Goal: Task Accomplishment & Management: Manage account settings

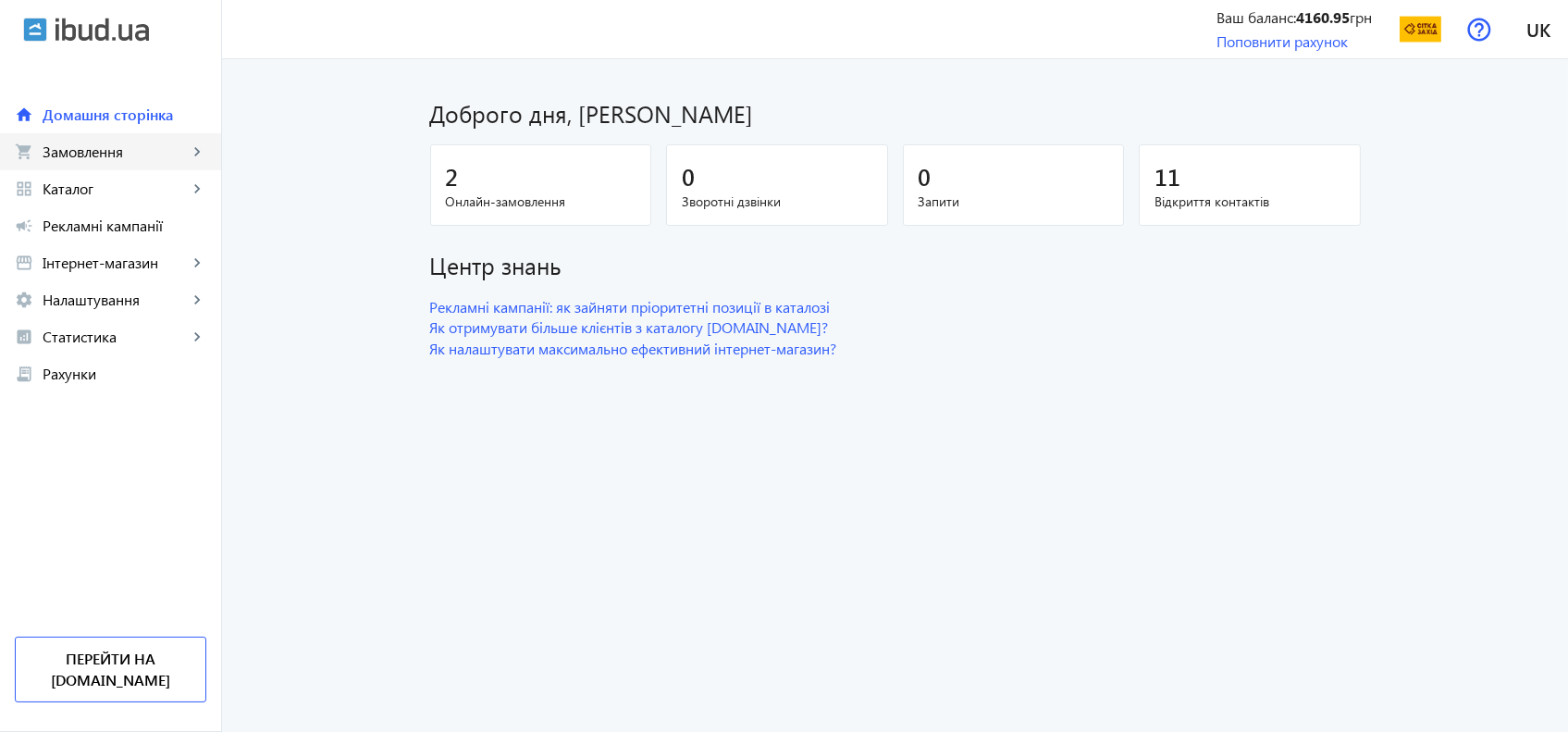
click at [155, 164] on link "shopping_cart Замовлення keyboard_arrow_right" at bounding box center [110, 151] width 221 height 37
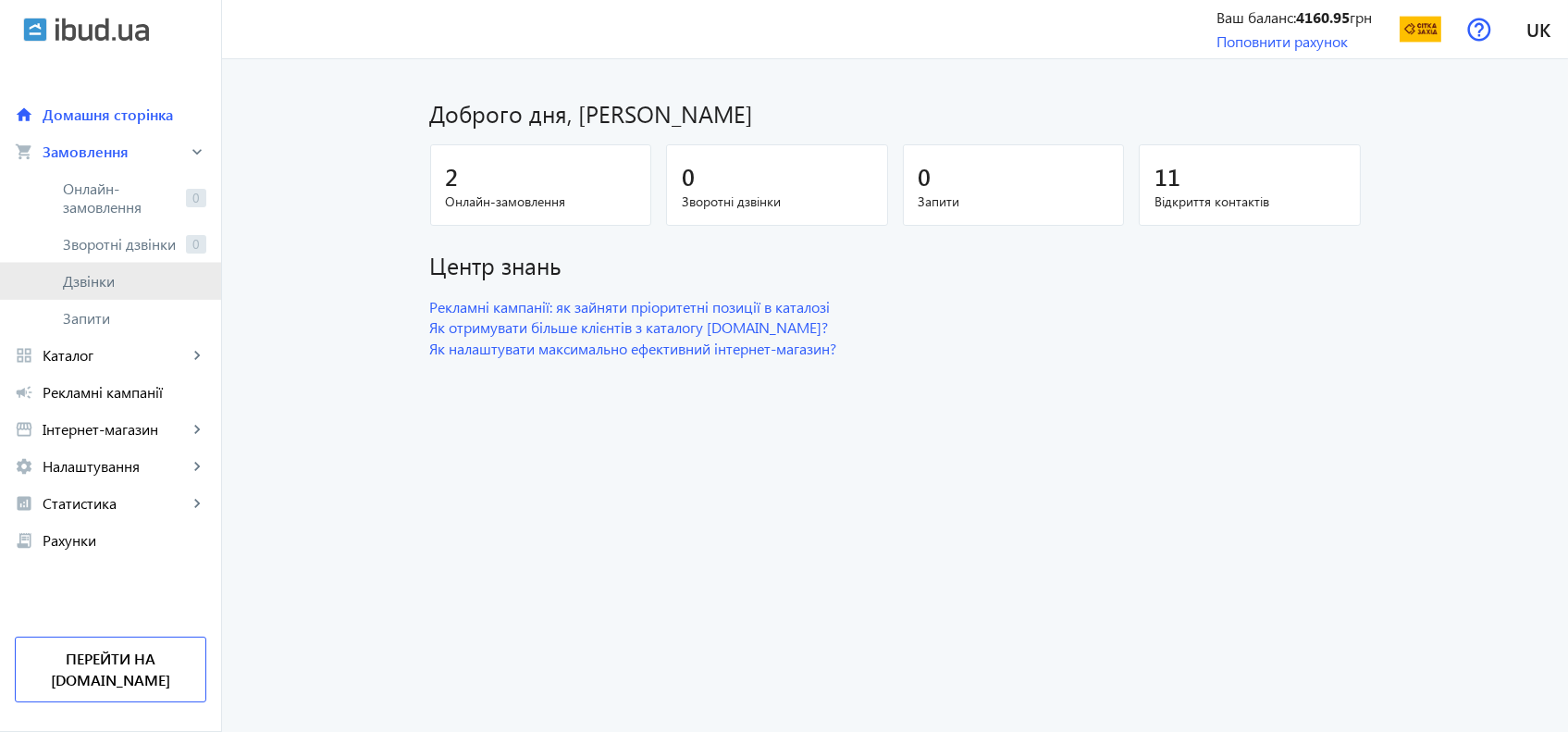
click at [96, 286] on span "Дзвінки" at bounding box center [134, 280] width 144 height 19
